Goal: Information Seeking & Learning: Check status

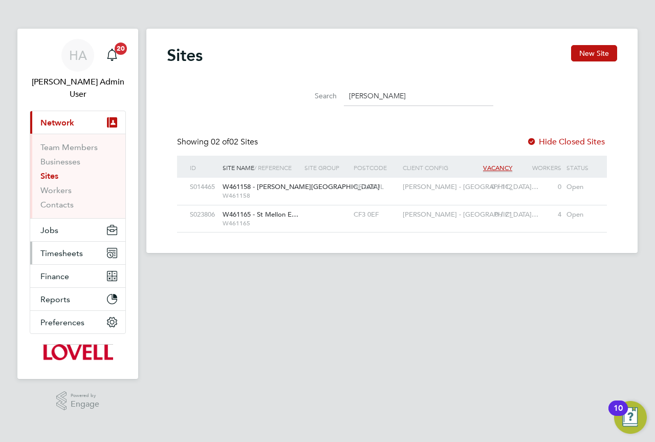
click at [67, 248] on span "Timesheets" at bounding box center [61, 253] width 42 height 10
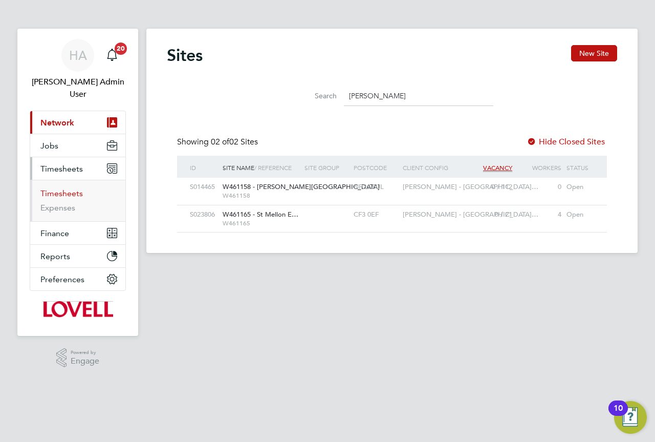
click at [59, 188] on link "Timesheets" at bounding box center [61, 193] width 42 height 10
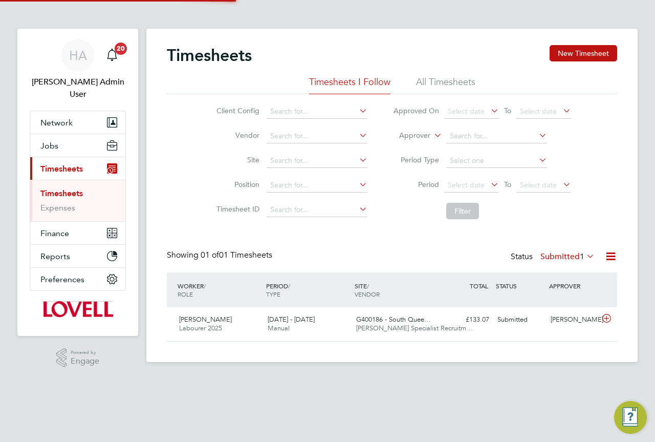
scroll to position [26, 89]
click at [475, 83] on li "All Timesheets" at bounding box center [445, 85] width 59 height 18
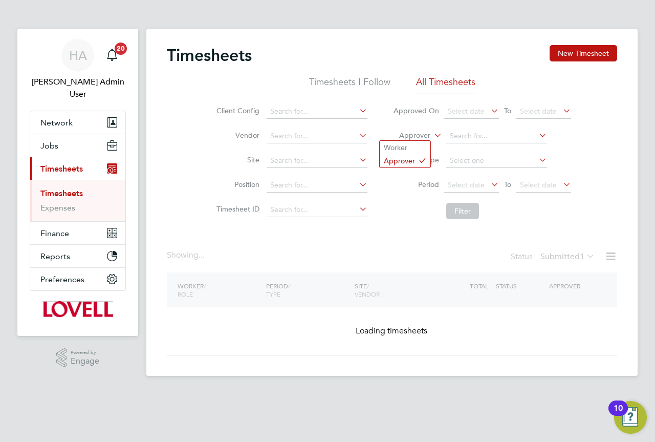
click at [432, 136] on icon at bounding box center [432, 132] width 0 height 9
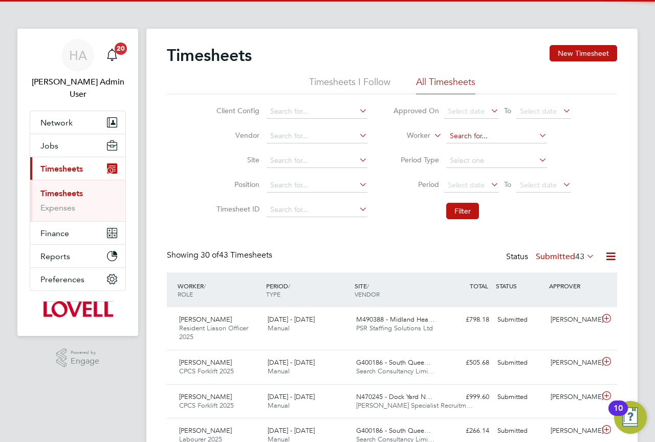
click at [470, 137] on input at bounding box center [496, 136] width 101 height 14
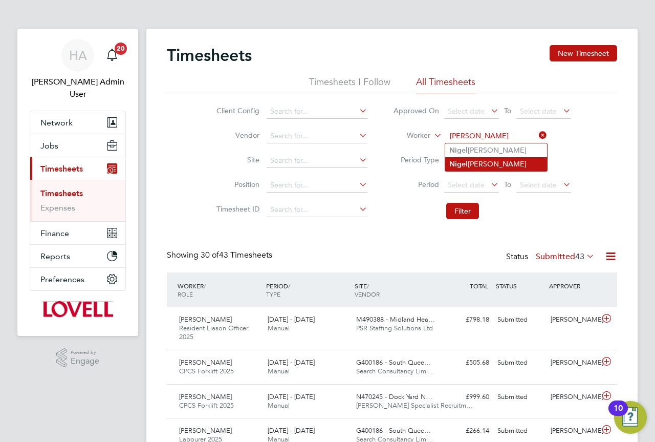
click at [513, 164] on li "Ni g el Greenidge" at bounding box center [496, 164] width 102 height 14
type input "Nigel Greenidge"
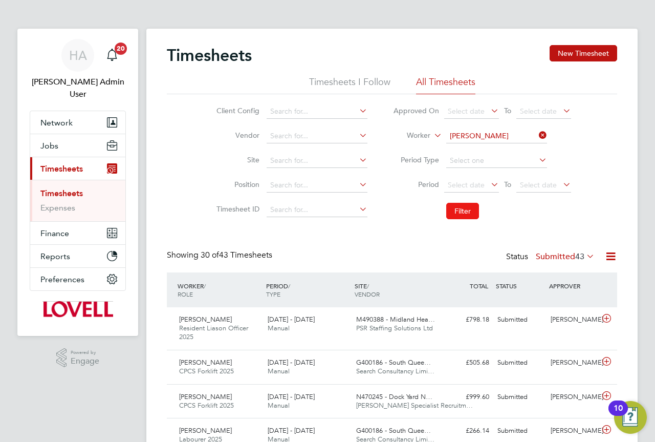
click at [469, 205] on button "Filter" at bounding box center [462, 211] width 33 height 16
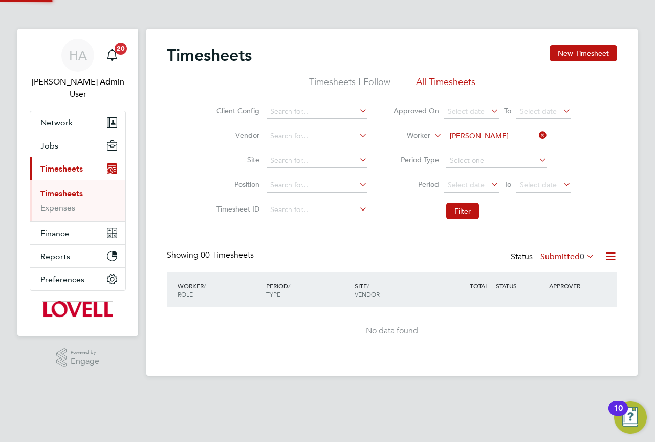
click at [559, 256] on label "Submitted 0" at bounding box center [568, 256] width 54 height 10
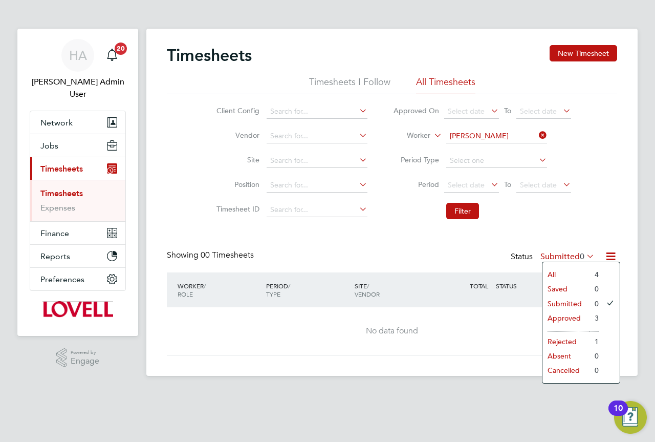
click at [549, 269] on li "All" at bounding box center [566, 274] width 47 height 14
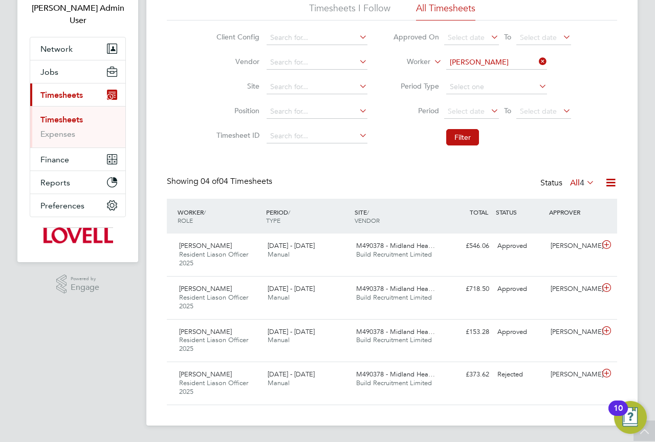
click at [537, 62] on icon at bounding box center [537, 61] width 0 height 14
click at [474, 69] on div "Timesheets New Timesheet Timesheets I Follow All Timesheets Client Config Vendo…" at bounding box center [391, 190] width 491 height 470
click at [485, 77] on li "Riyaz Yusuf" at bounding box center [496, 77] width 102 height 14
type input "Riyaz Yusuf"
click at [465, 134] on button "Filter" at bounding box center [462, 137] width 33 height 16
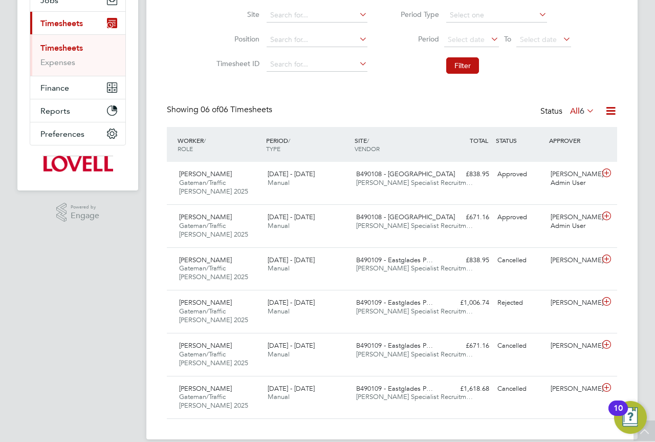
scroll to position [154, 0]
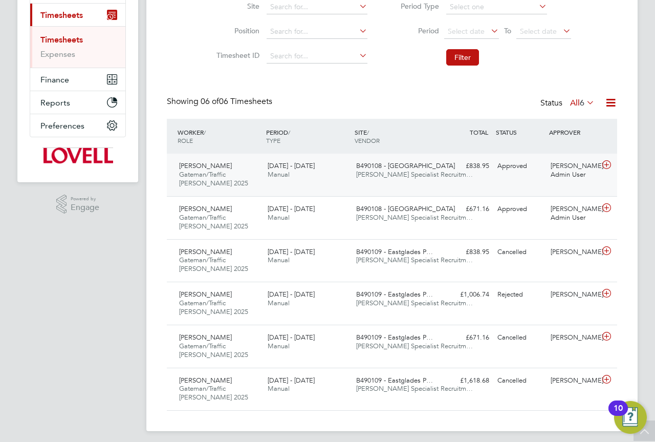
click at [388, 185] on div "Riyaz Yusuf Gateman/Traffic Marshall 2025 30 Aug - 5 Sep 2025 30 Aug - 5 Sep 20…" at bounding box center [392, 175] width 450 height 42
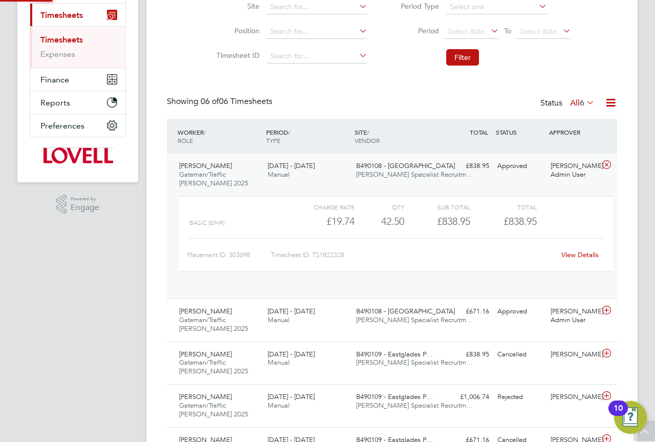
scroll to position [17, 100]
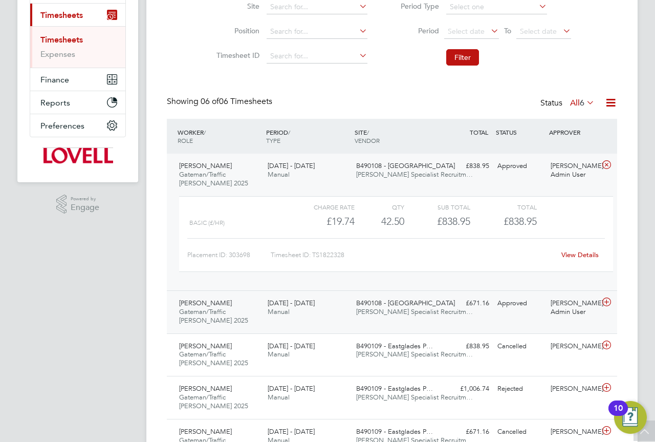
click at [343, 309] on div "23 - 29 Aug 2025 Manual" at bounding box center [308, 308] width 89 height 26
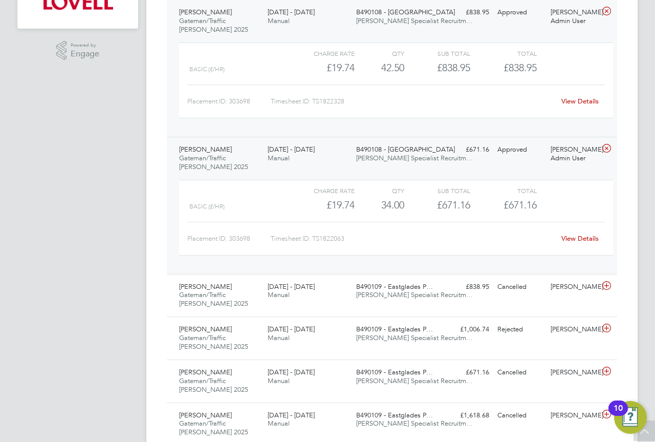
scroll to position [326, 0]
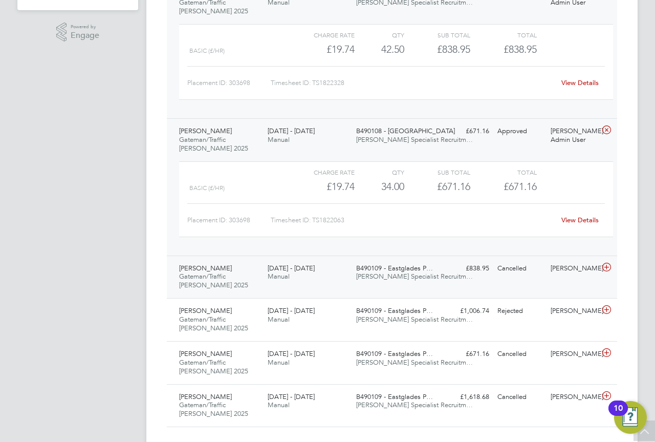
click at [470, 281] on div "Riyaz Yusuf Gateman/Traffic Marshall 2025 30 Aug - 5 Sep 2025 30 Aug - 5 Sep 20…" at bounding box center [392, 276] width 450 height 43
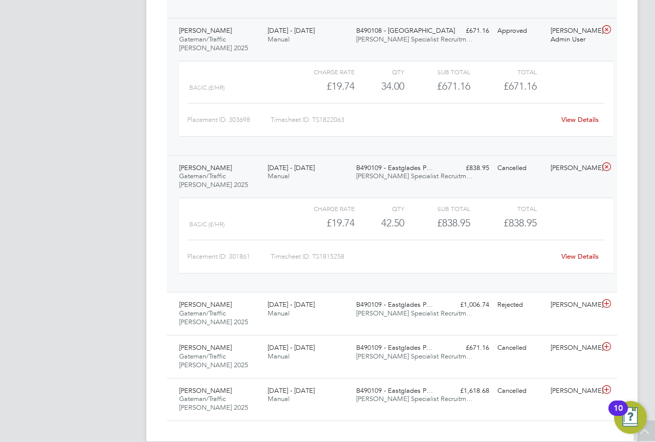
scroll to position [428, 0]
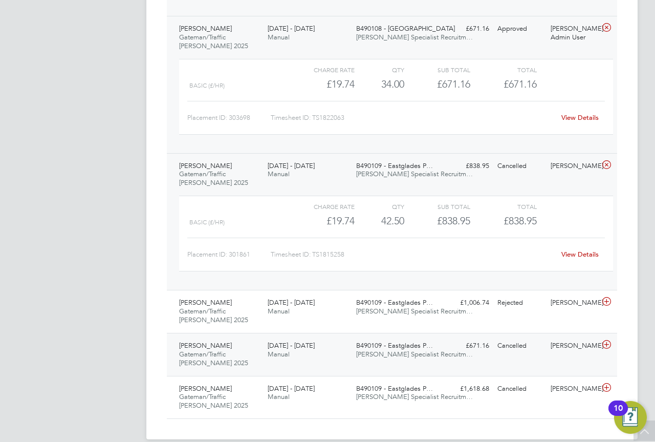
click at [468, 353] on div "£671.16 Cancelled" at bounding box center [466, 345] width 53 height 17
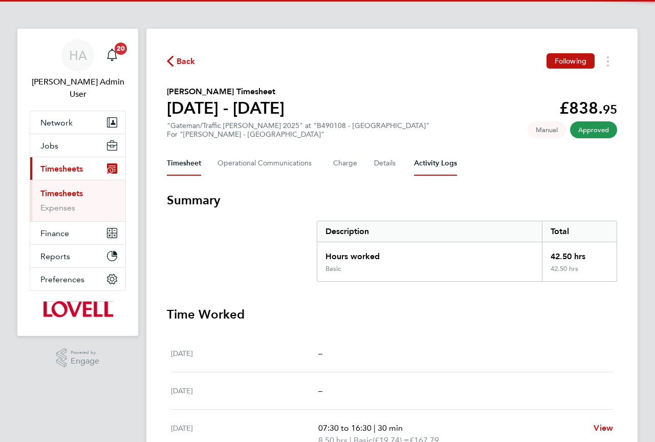
click at [440, 167] on Logs-tab "Activity Logs" at bounding box center [435, 163] width 43 height 25
